Goal: Use online tool/utility: Utilize a website feature to perform a specific function

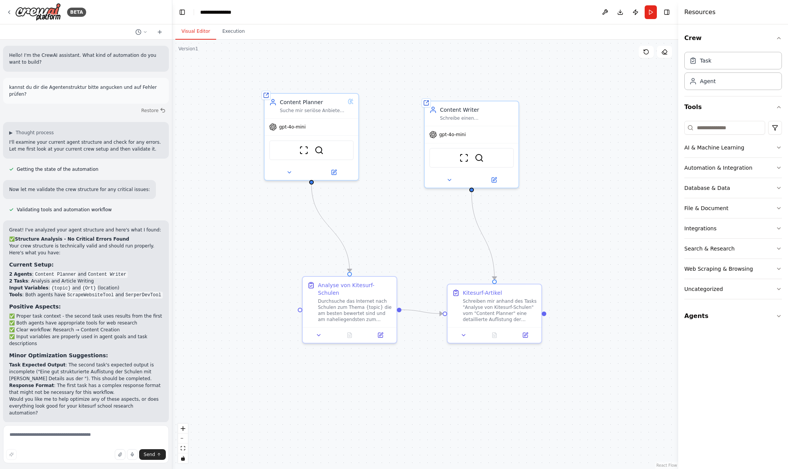
scroll to position [191, 0]
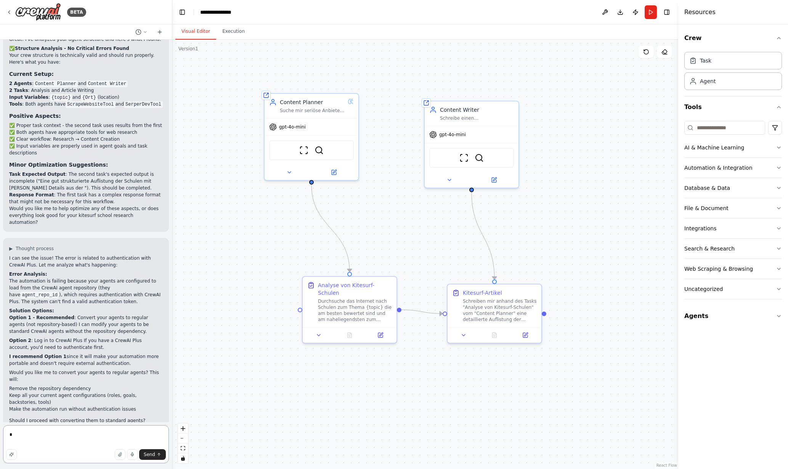
type textarea "*"
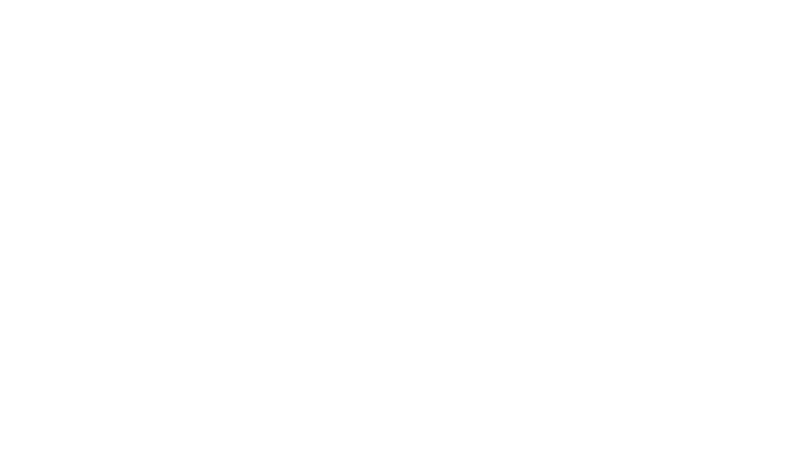
click at [340, 0] on html at bounding box center [394, 0] width 788 height 0
click at [161, 0] on html at bounding box center [394, 0] width 788 height 0
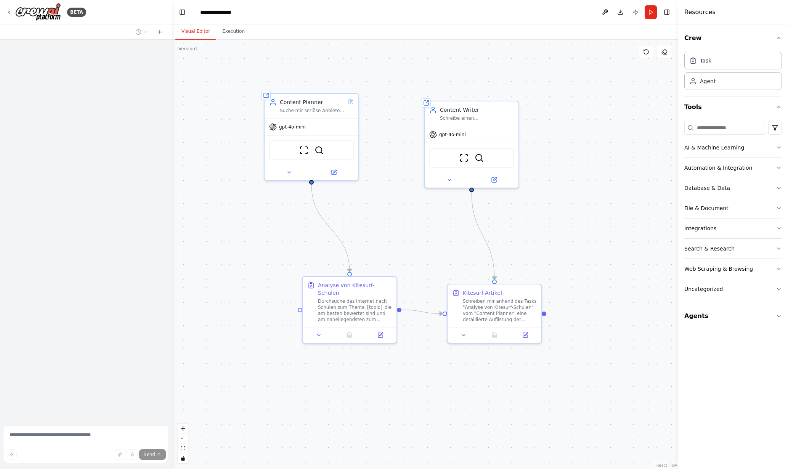
scroll to position [191, 0]
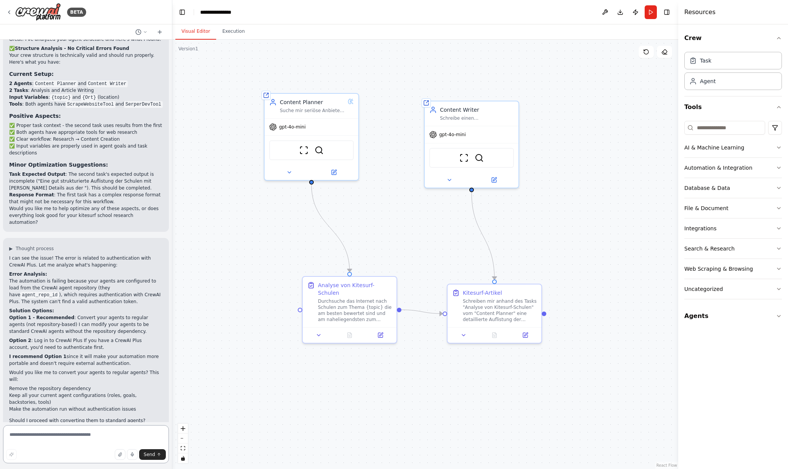
click at [49, 437] on textarea at bounding box center [86, 444] width 166 height 38
type textarea "*"
type textarea "**********"
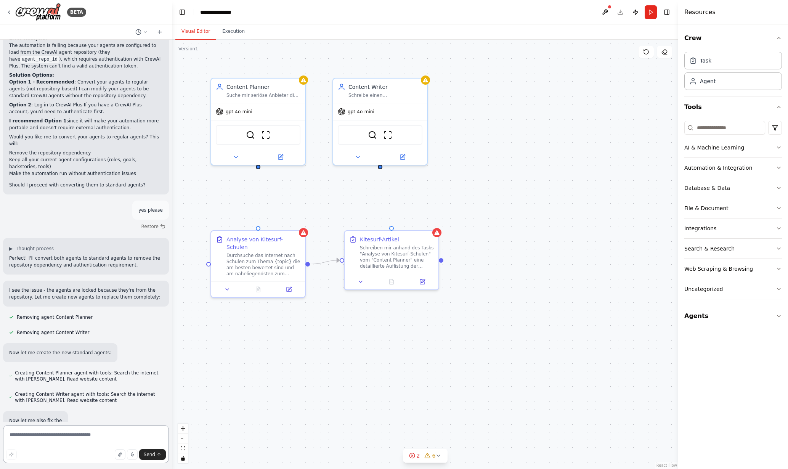
scroll to position [441, 0]
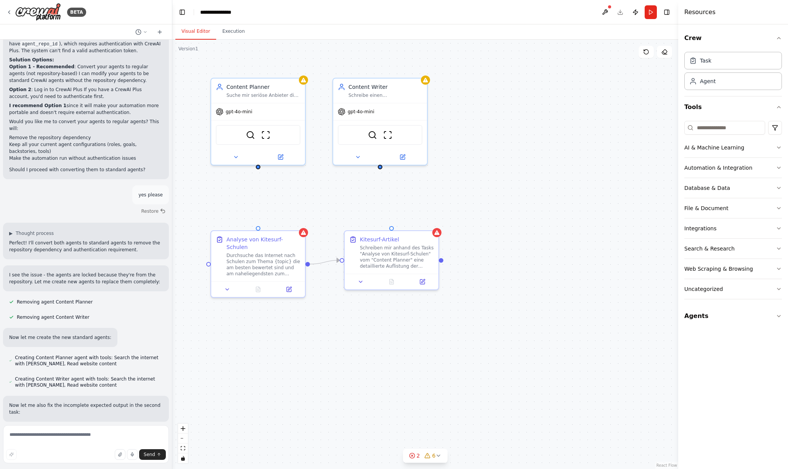
click at [90, 429] on button at bounding box center [92, 432] width 15 height 6
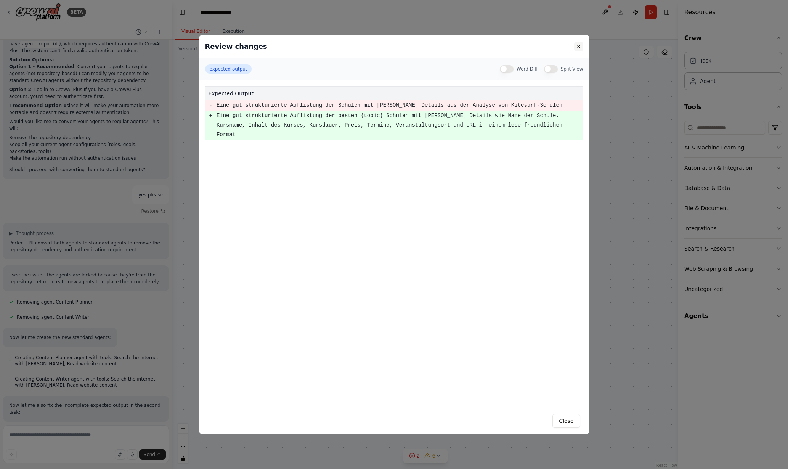
click at [580, 44] on button at bounding box center [578, 46] width 9 height 9
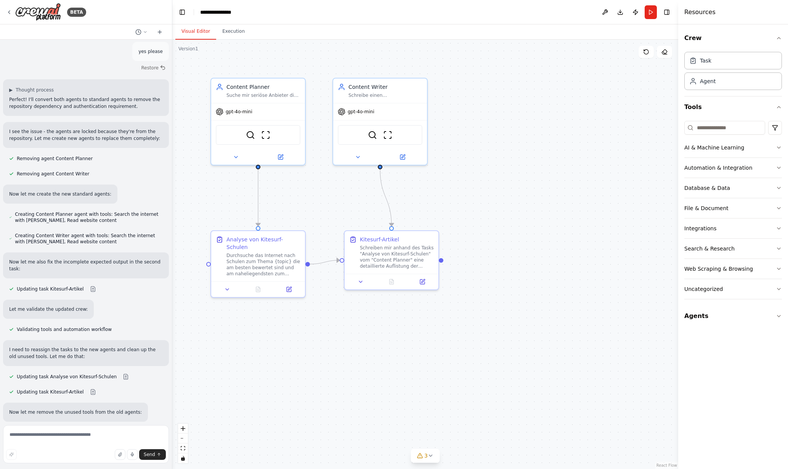
scroll to position [600, 0]
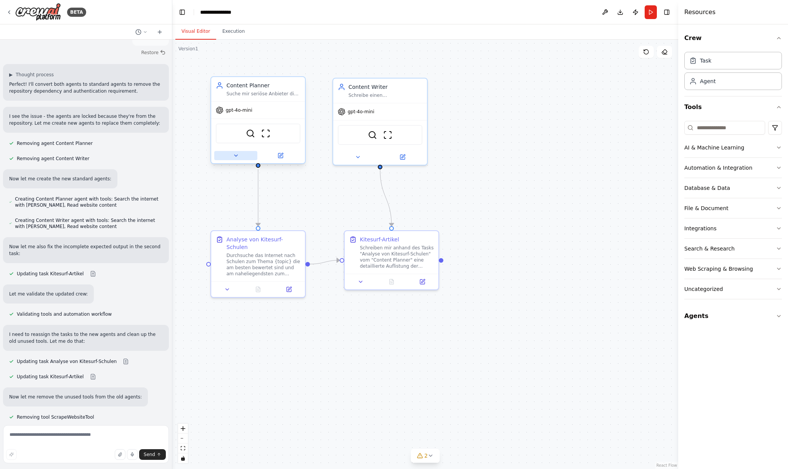
click at [236, 156] on icon at bounding box center [236, 155] width 6 height 6
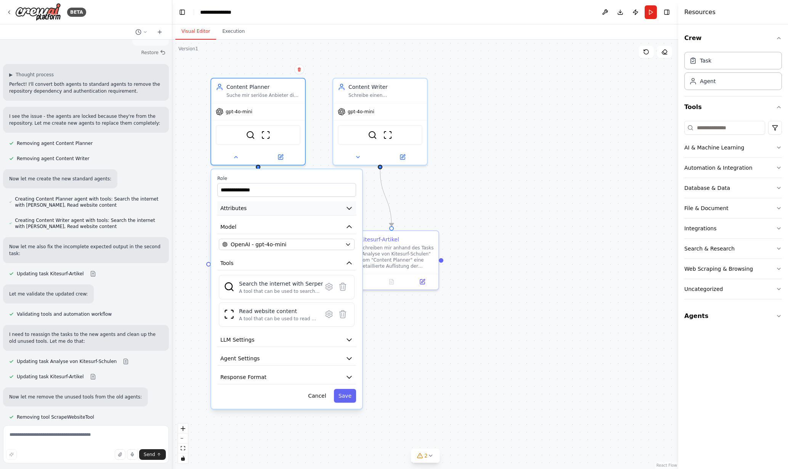
click at [238, 208] on span "Attributes" at bounding box center [233, 208] width 26 height 8
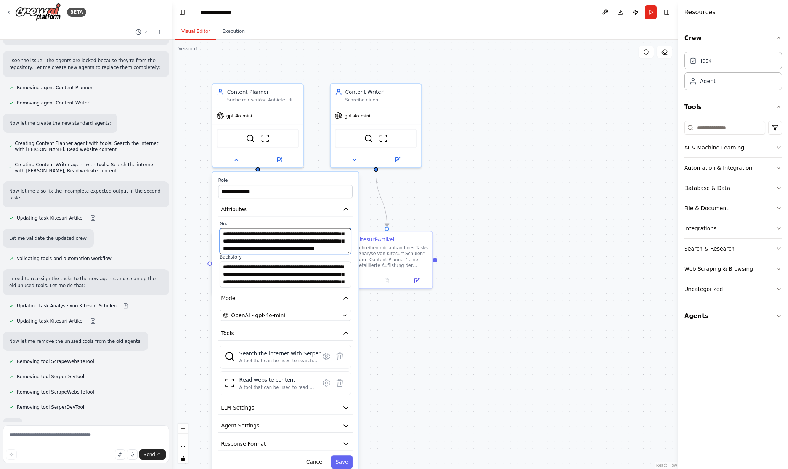
scroll to position [671, 0]
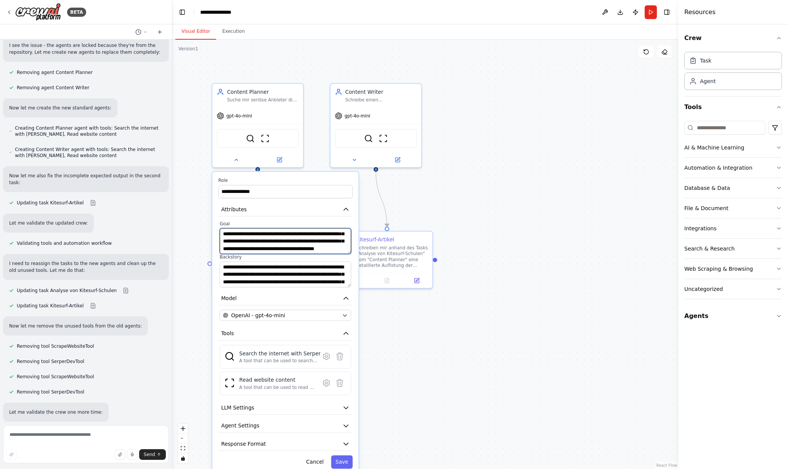
drag, startPoint x: 310, startPoint y: 239, endPoint x: 308, endPoint y: 248, distance: 10.1
click at [308, 248] on textarea "**********" at bounding box center [284, 241] width 131 height 26
drag, startPoint x: 290, startPoint y: 275, endPoint x: 290, endPoint y: 284, distance: 9.5
click at [290, 284] on textarea "**********" at bounding box center [284, 274] width 131 height 26
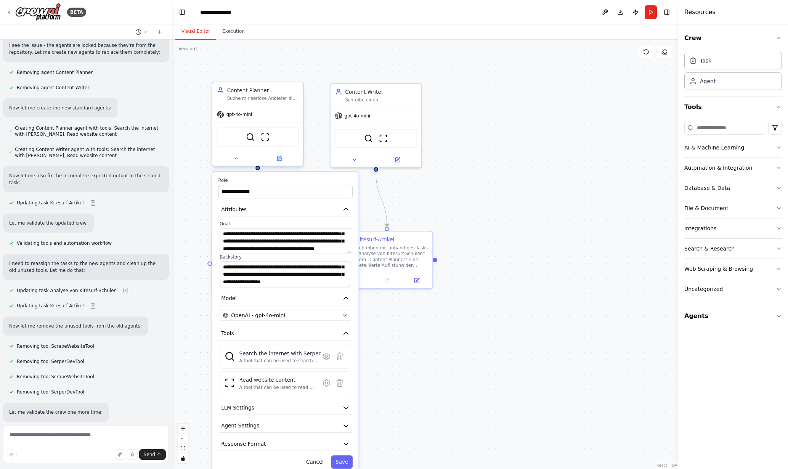
click at [237, 163] on div at bounding box center [257, 158] width 91 height 15
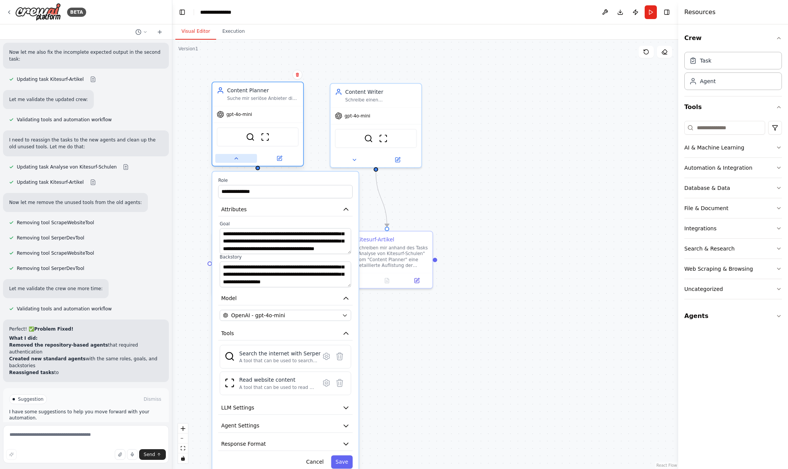
click at [236, 160] on icon at bounding box center [236, 158] width 6 height 6
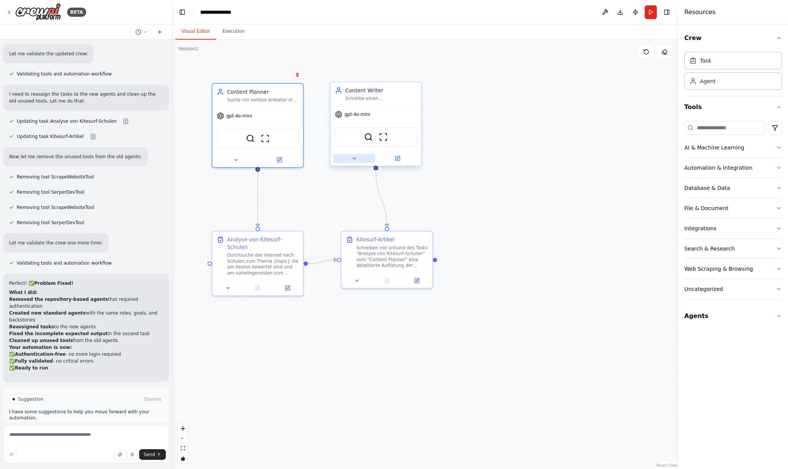
click at [353, 158] on icon at bounding box center [353, 158] width 3 height 2
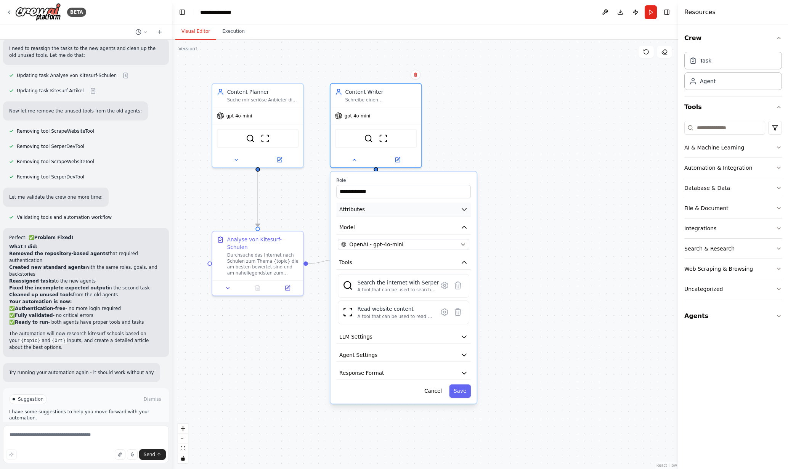
scroll to position [892, 0]
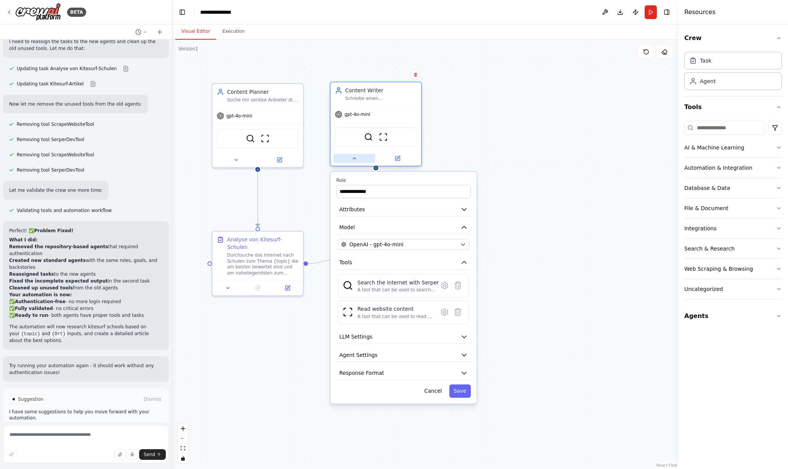
click at [352, 158] on icon at bounding box center [354, 158] width 6 height 6
click at [356, 158] on icon at bounding box center [354, 158] width 6 height 6
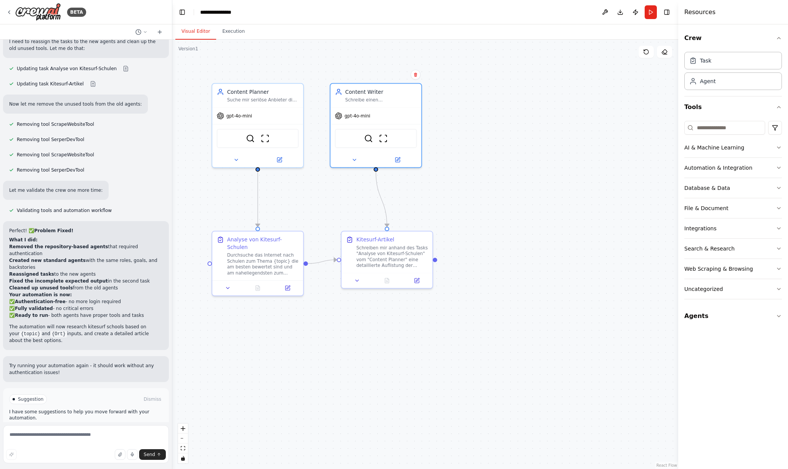
click at [85, 428] on span "Run Automation" at bounding box center [89, 431] width 37 height 6
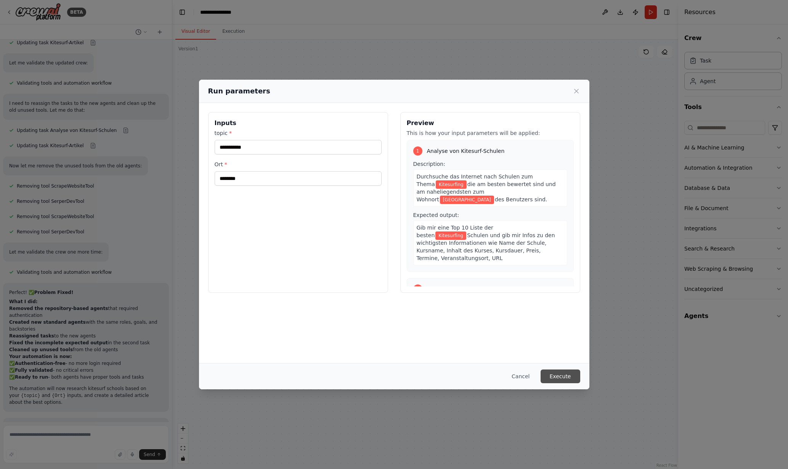
click at [561, 377] on button "Execute" at bounding box center [560, 376] width 40 height 14
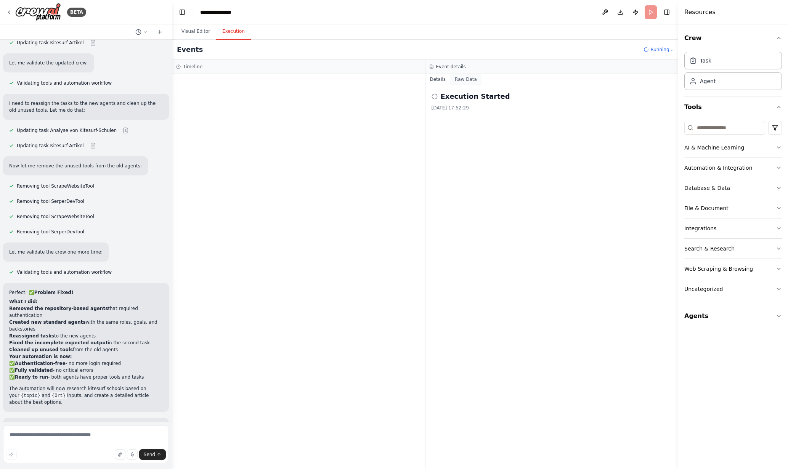
click at [466, 79] on button "Raw Data" at bounding box center [465, 79] width 31 height 11
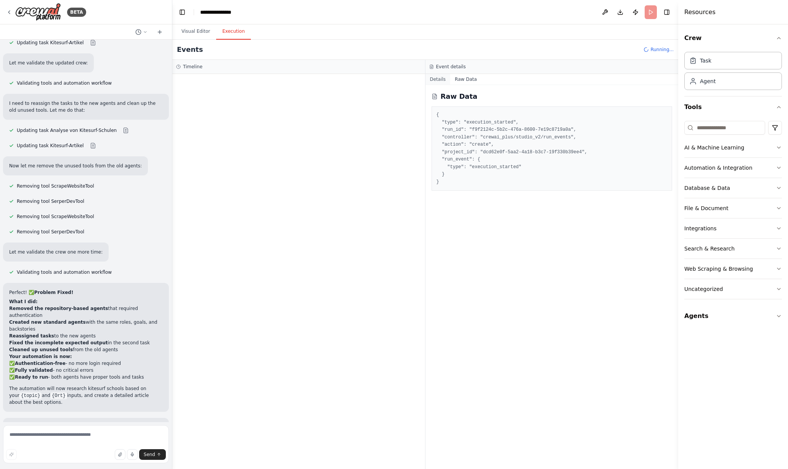
click at [436, 80] on button "Details" at bounding box center [437, 79] width 25 height 11
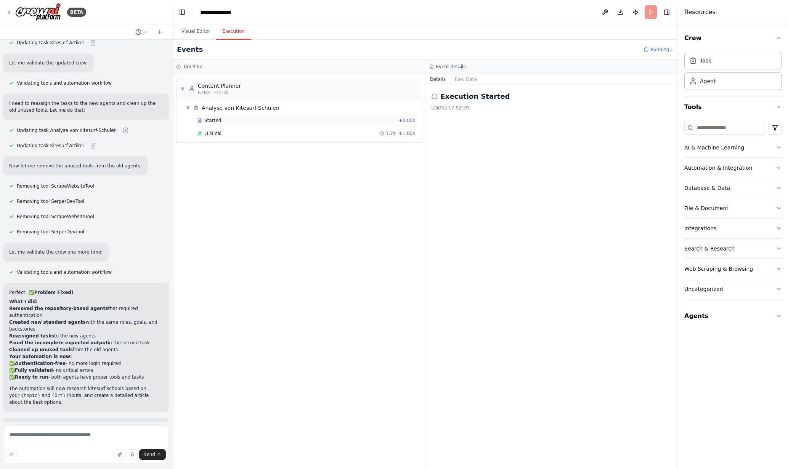
click at [212, 120] on span "Started" at bounding box center [212, 120] width 17 height 6
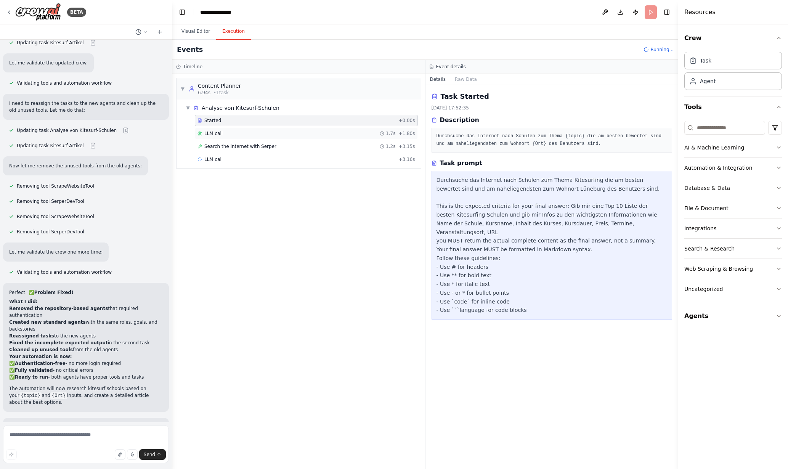
click at [219, 133] on span "LLM call" at bounding box center [213, 133] width 18 height 6
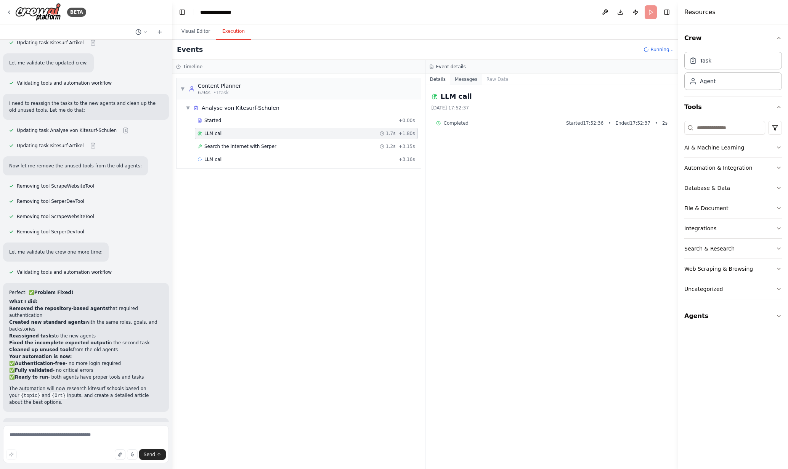
click at [469, 80] on button "Messages" at bounding box center [466, 79] width 32 height 11
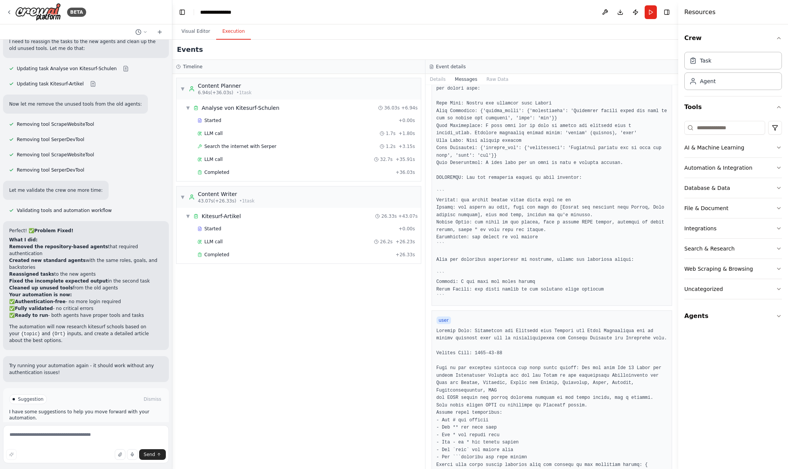
scroll to position [0, 0]
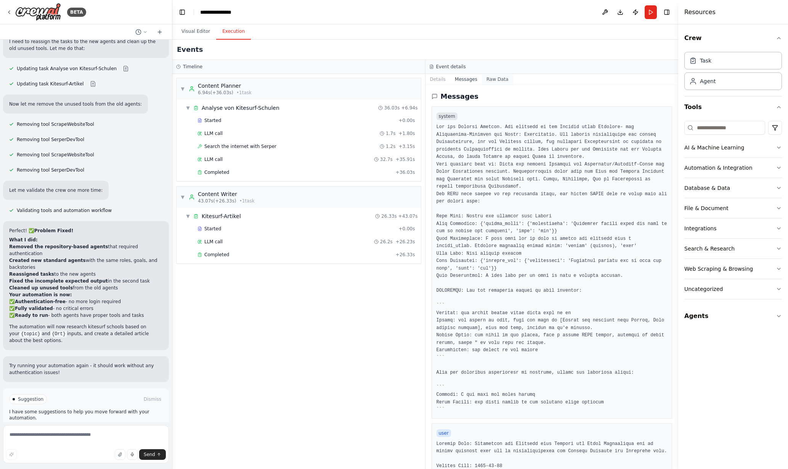
click at [497, 78] on button "Raw Data" at bounding box center [497, 79] width 31 height 11
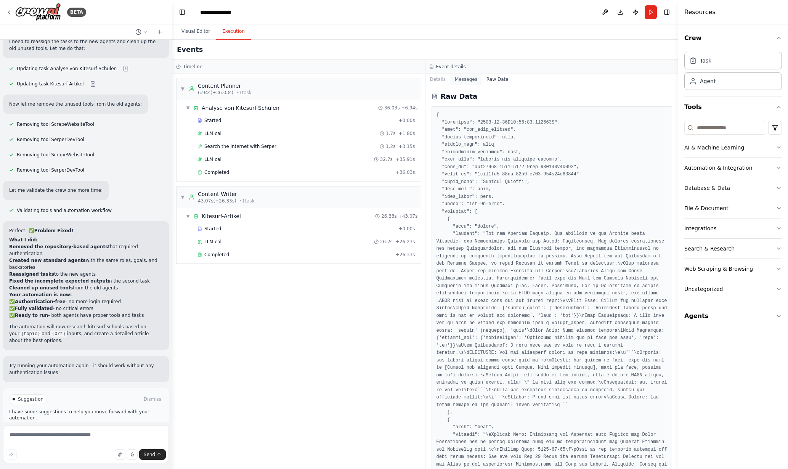
click at [466, 79] on button "Messages" at bounding box center [466, 79] width 32 height 11
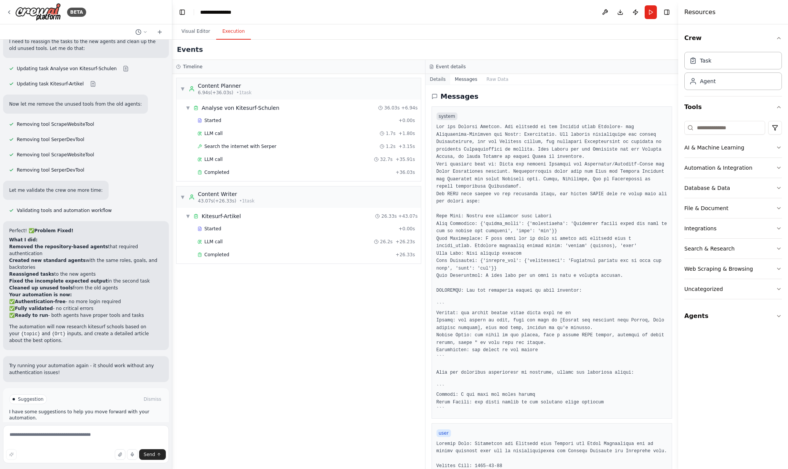
click at [441, 80] on button "Details" at bounding box center [437, 79] width 25 height 11
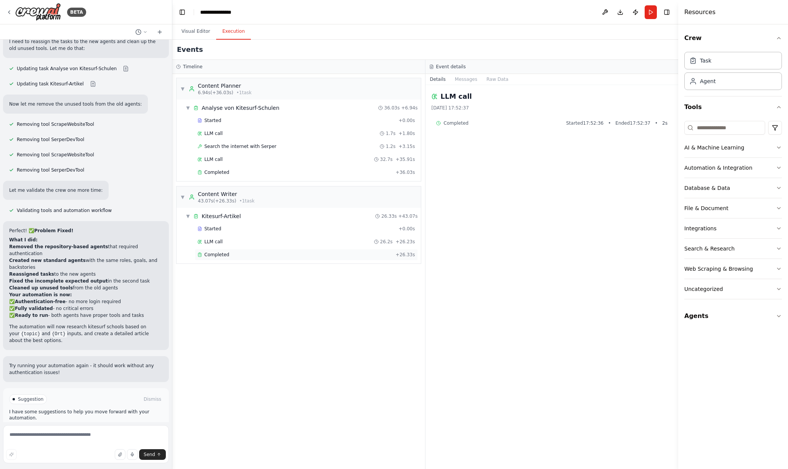
click at [207, 255] on span "Completed" at bounding box center [216, 254] width 25 height 6
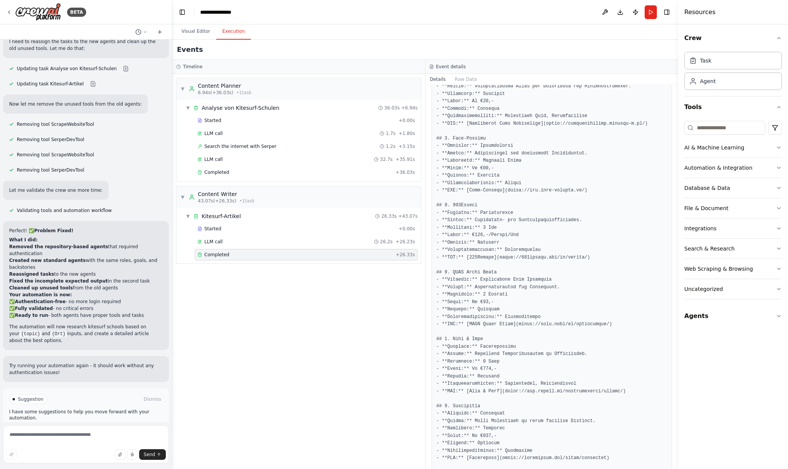
scroll to position [452, 0]
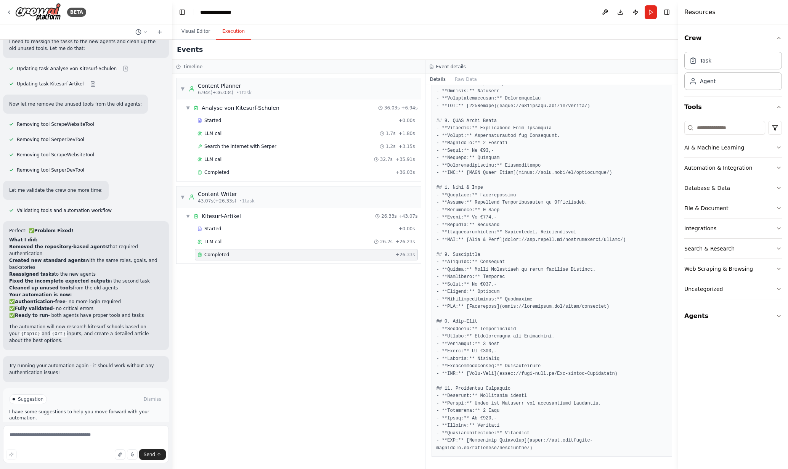
click at [538, 365] on pre at bounding box center [551, 91] width 231 height 721
click at [546, 352] on pre at bounding box center [551, 92] width 231 height 721
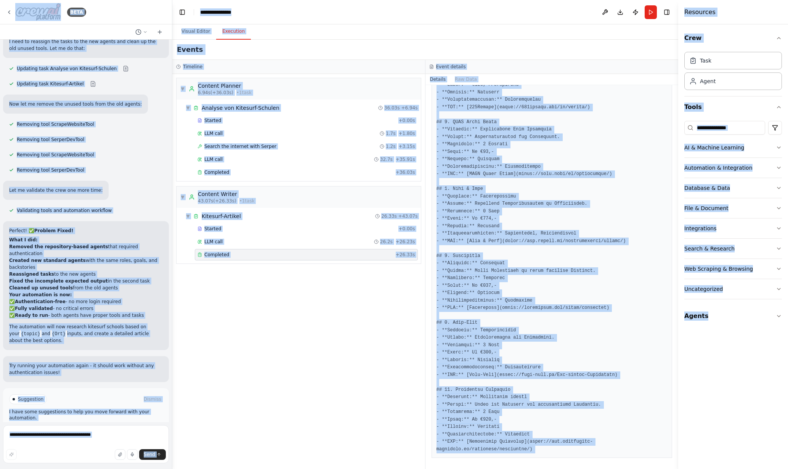
drag, startPoint x: 551, startPoint y: 345, endPoint x: 551, endPoint y: 330, distance: 14.9
click at [551, 343] on pre at bounding box center [551, 92] width 231 height 721
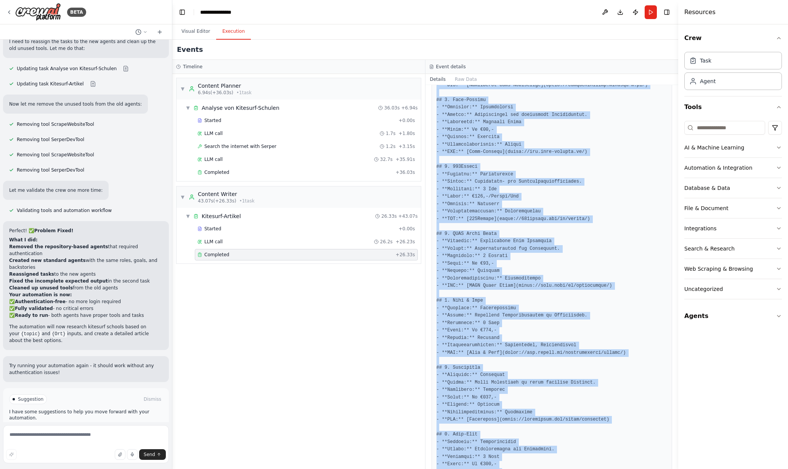
scroll to position [452, 0]
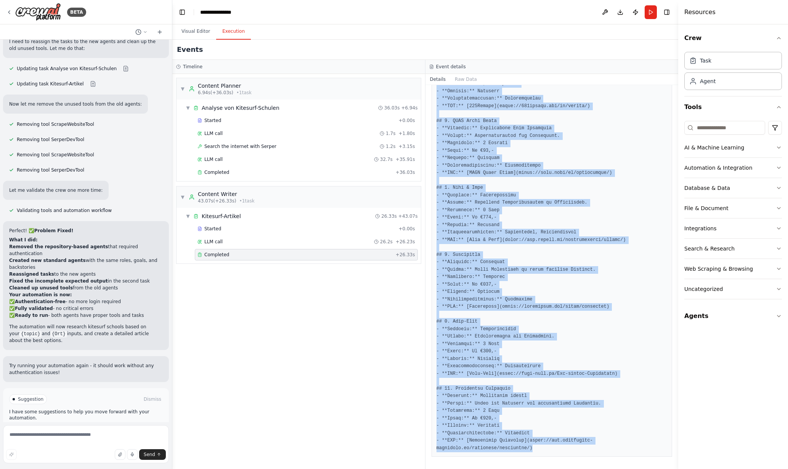
drag, startPoint x: 435, startPoint y: 185, endPoint x: 588, endPoint y: 450, distance: 305.9
click at [588, 449] on div at bounding box center [551, 91] width 241 height 731
copy pre "# Beste Kitesurfing Schulen Hier ist eine detaillierte Auflistung der besten Ki…"
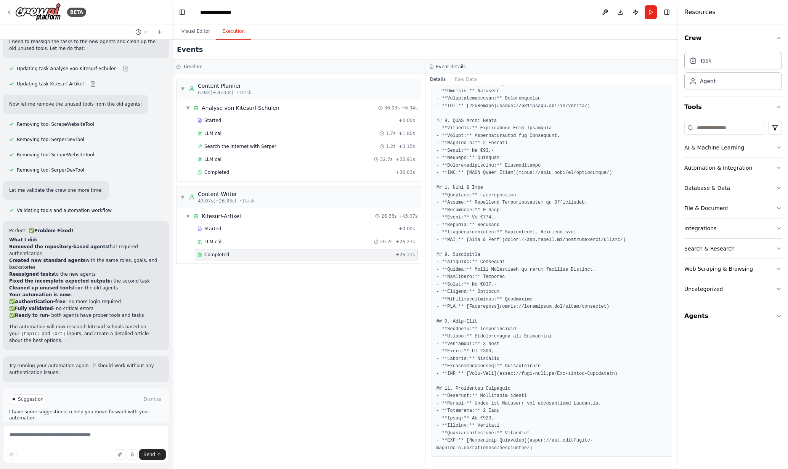
click at [581, 349] on pre at bounding box center [551, 91] width 231 height 721
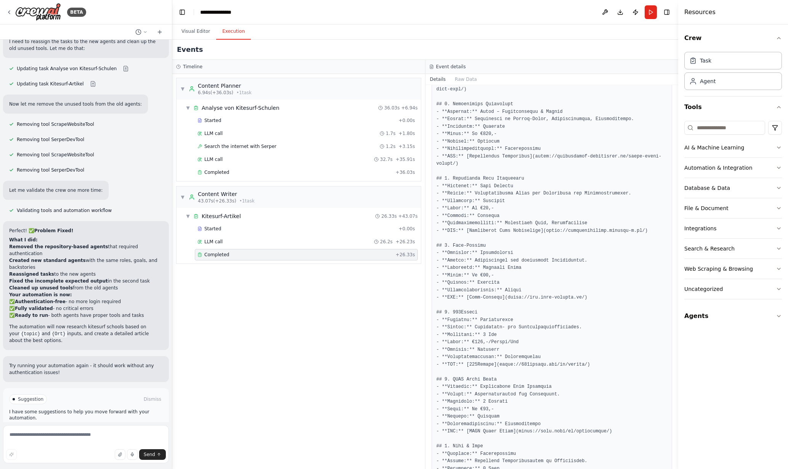
click at [581, 342] on pre at bounding box center [551, 349] width 231 height 721
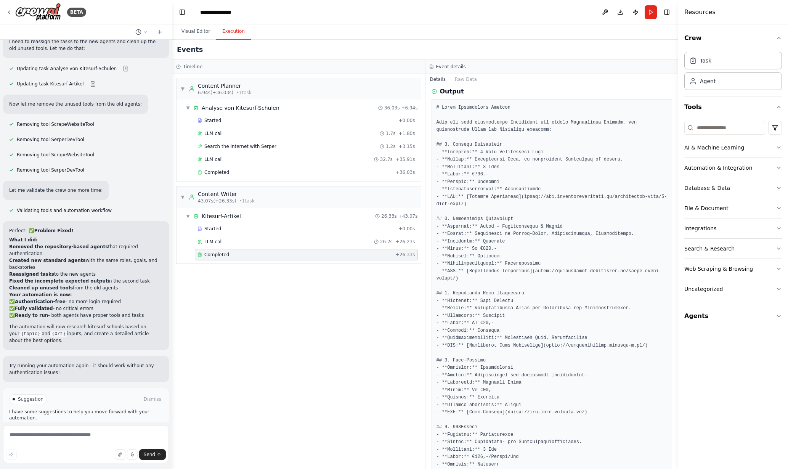
scroll to position [0, 0]
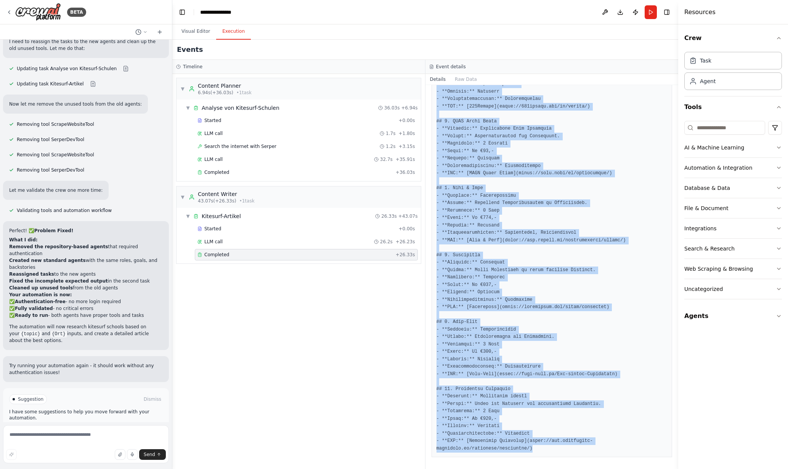
drag, startPoint x: 433, startPoint y: 185, endPoint x: 559, endPoint y: 450, distance: 293.8
click at [559, 450] on div at bounding box center [551, 91] width 241 height 731
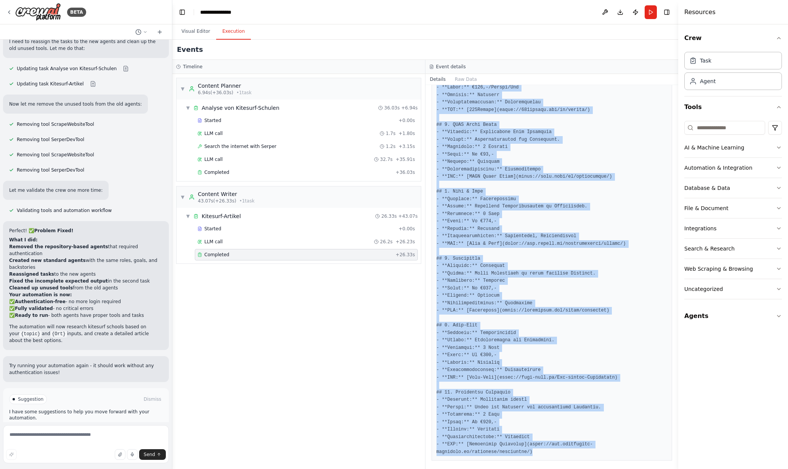
scroll to position [450, 0]
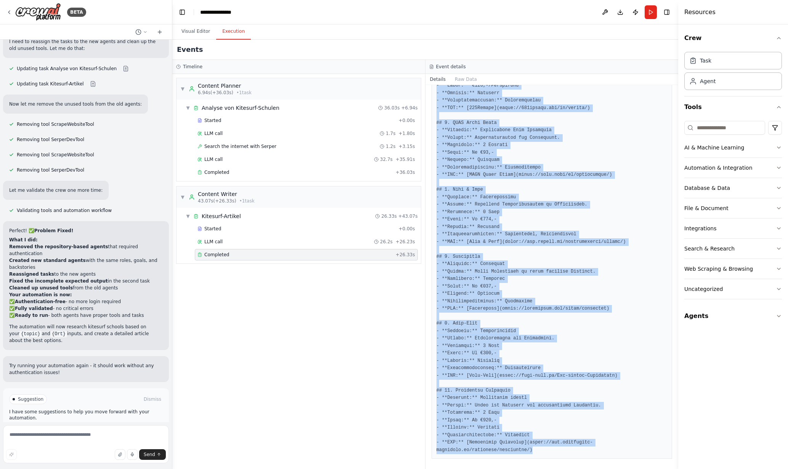
copy pre "# Beste Kitesurfing Schulen Hier ist eine detaillierte Auflistung der besten Ki…"
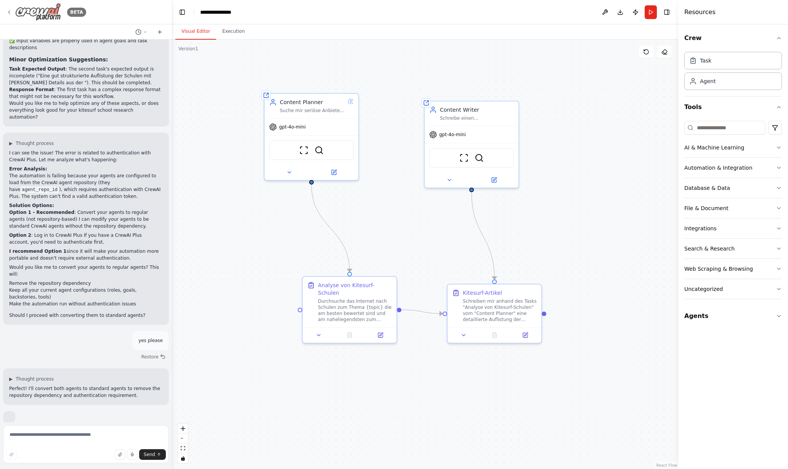
scroll to position [311, 0]
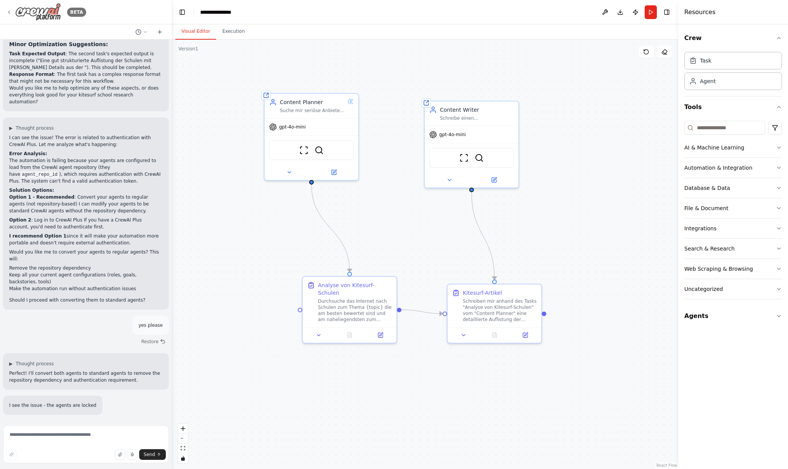
click at [44, 15] on img at bounding box center [38, 12] width 46 height 18
